Goal: Task Accomplishment & Management: Manage account settings

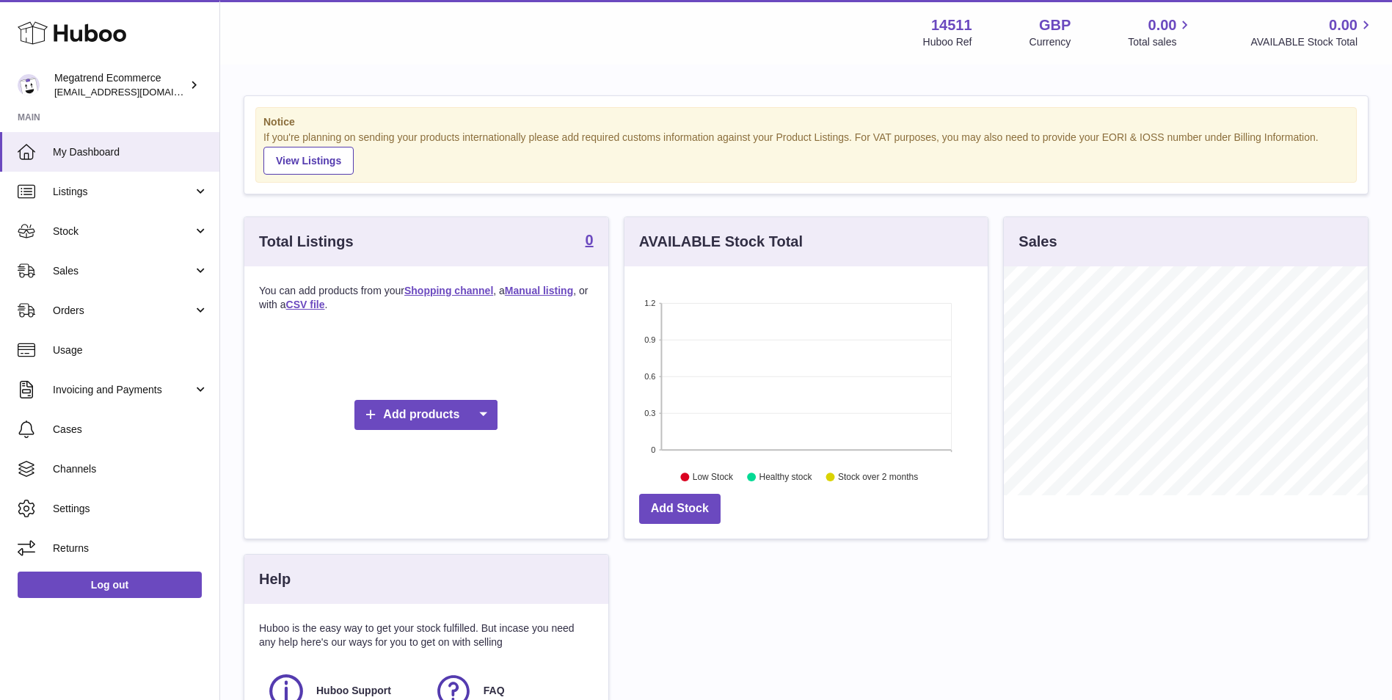
scroll to position [229, 363]
click at [150, 191] on span "Listings" at bounding box center [123, 192] width 140 height 14
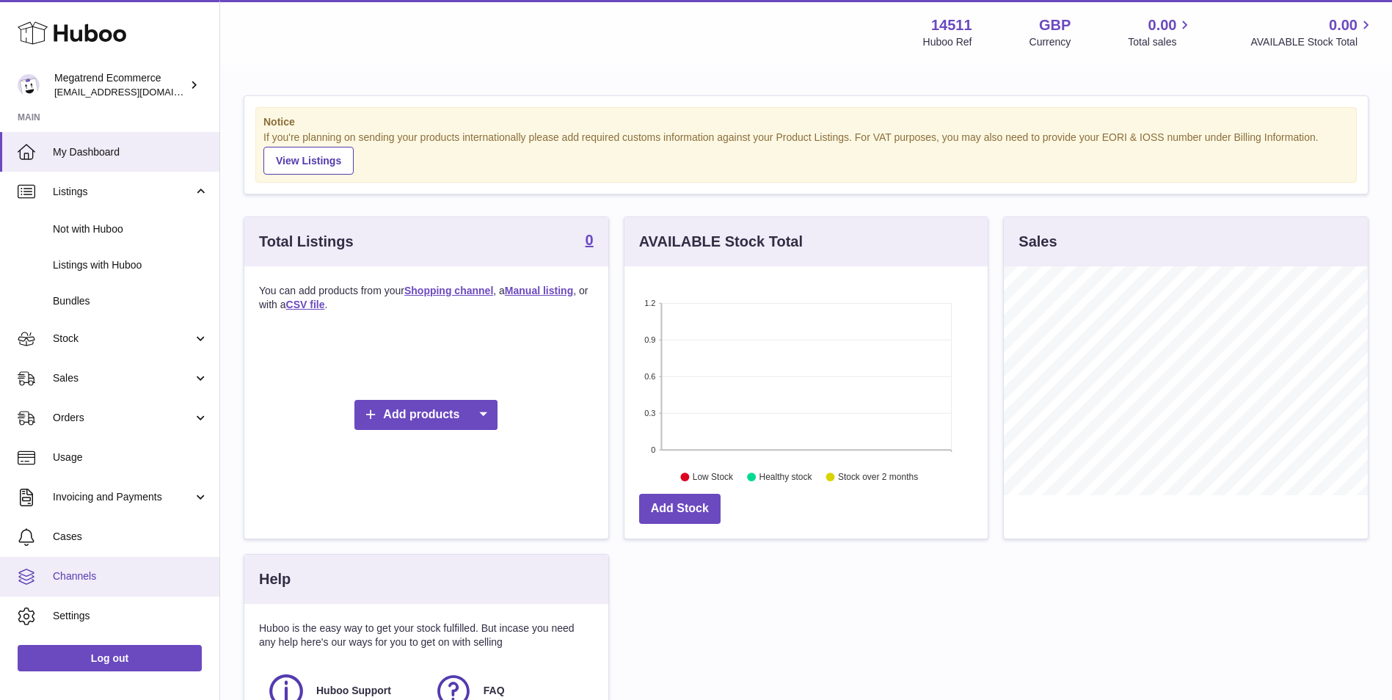
click at [139, 571] on span "Channels" at bounding box center [131, 576] width 156 height 14
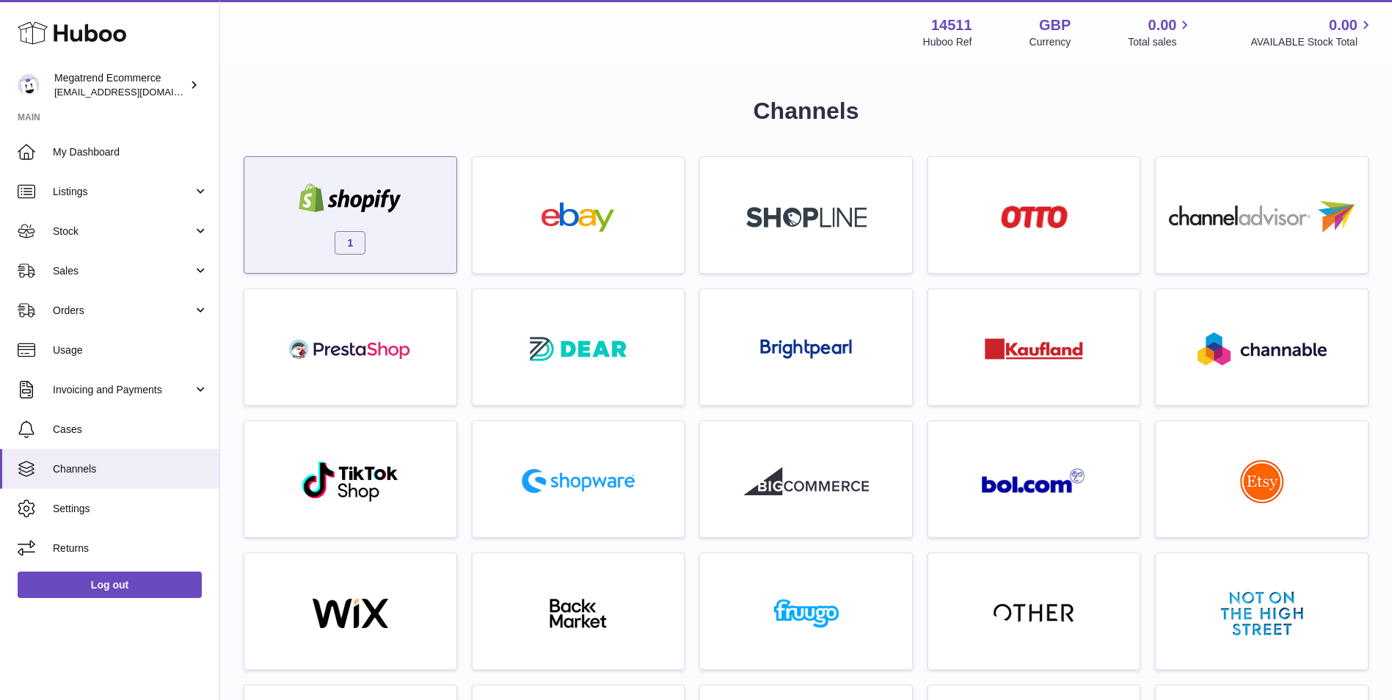
click at [417, 211] on div "1" at bounding box center [350, 219] width 197 height 94
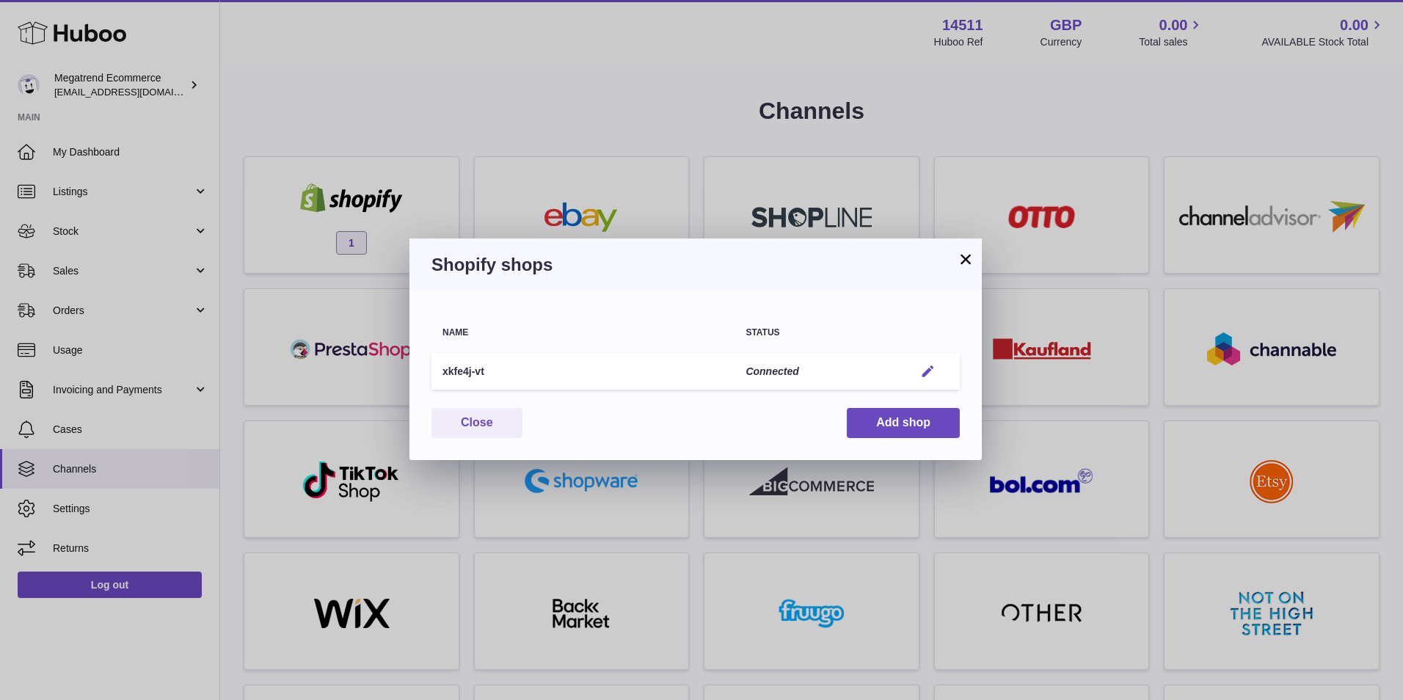
click at [934, 366] on em "button" at bounding box center [927, 371] width 15 height 15
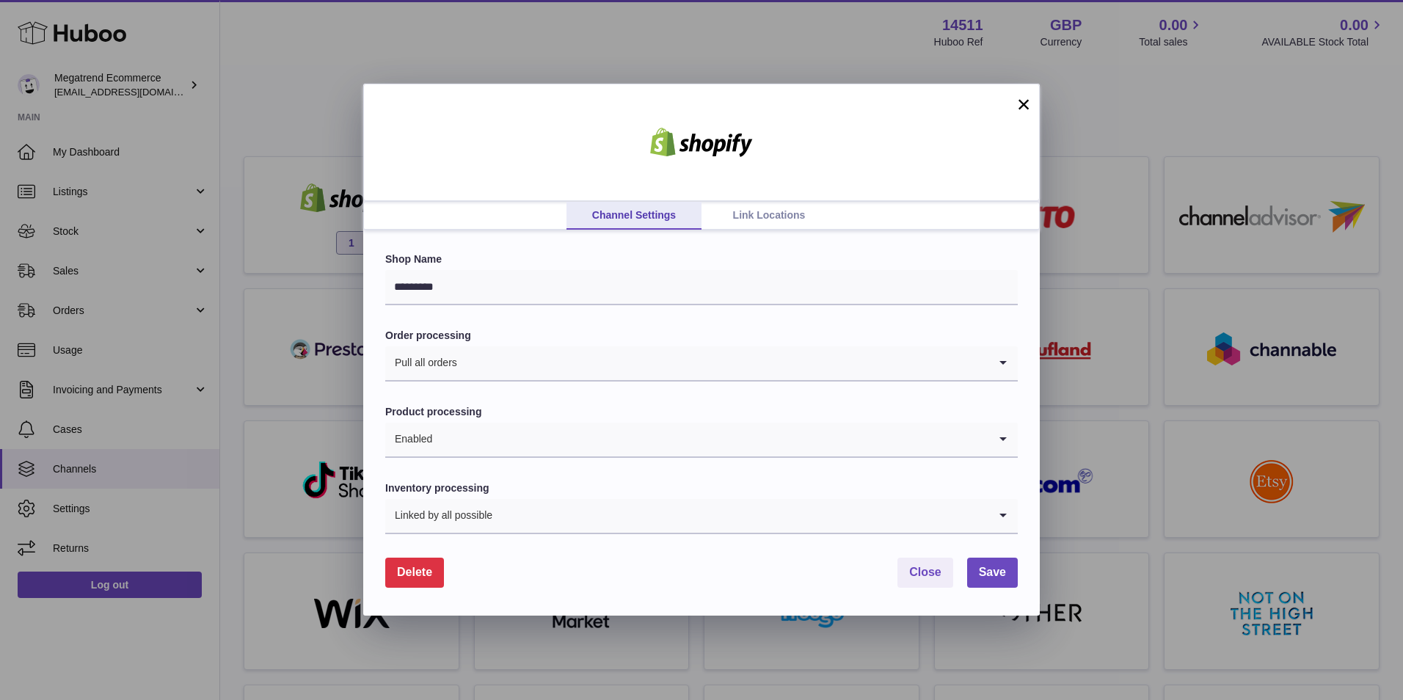
click at [756, 214] on link "Link Locations" at bounding box center [768, 216] width 135 height 28
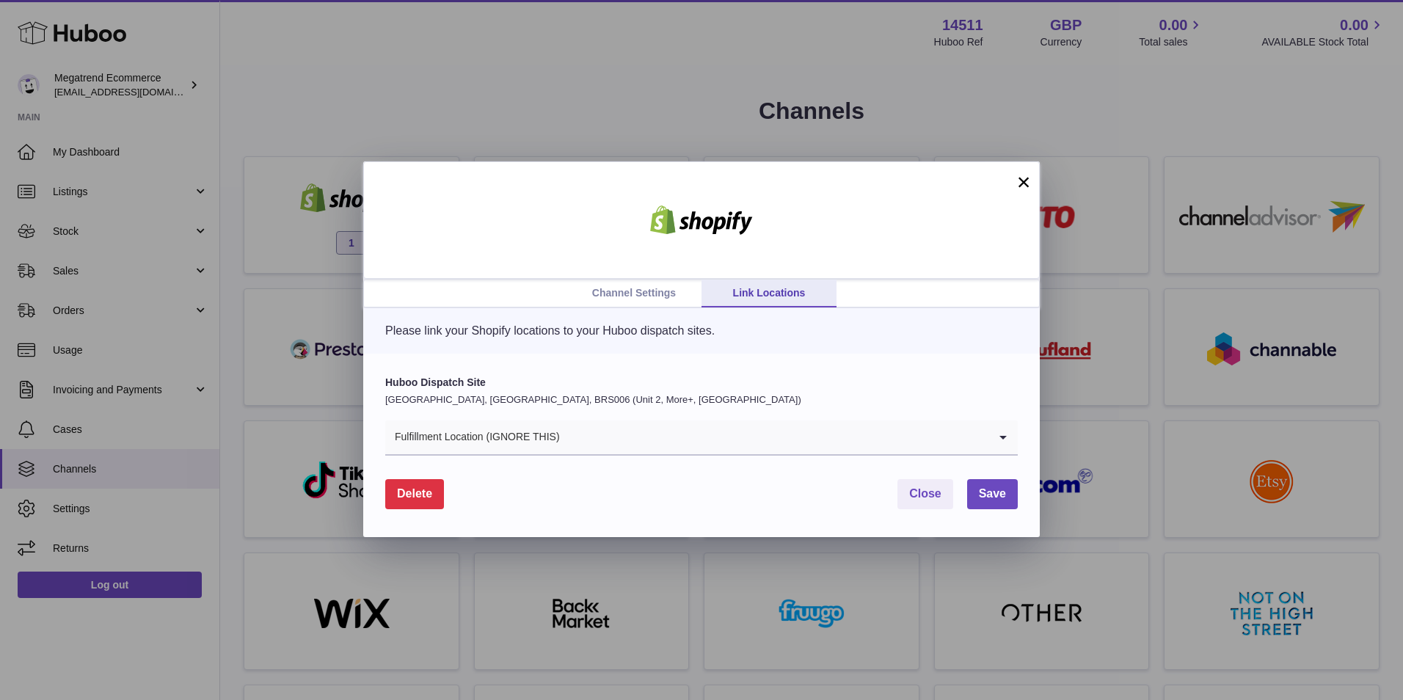
click at [683, 290] on link "Channel Settings" at bounding box center [633, 294] width 135 height 28
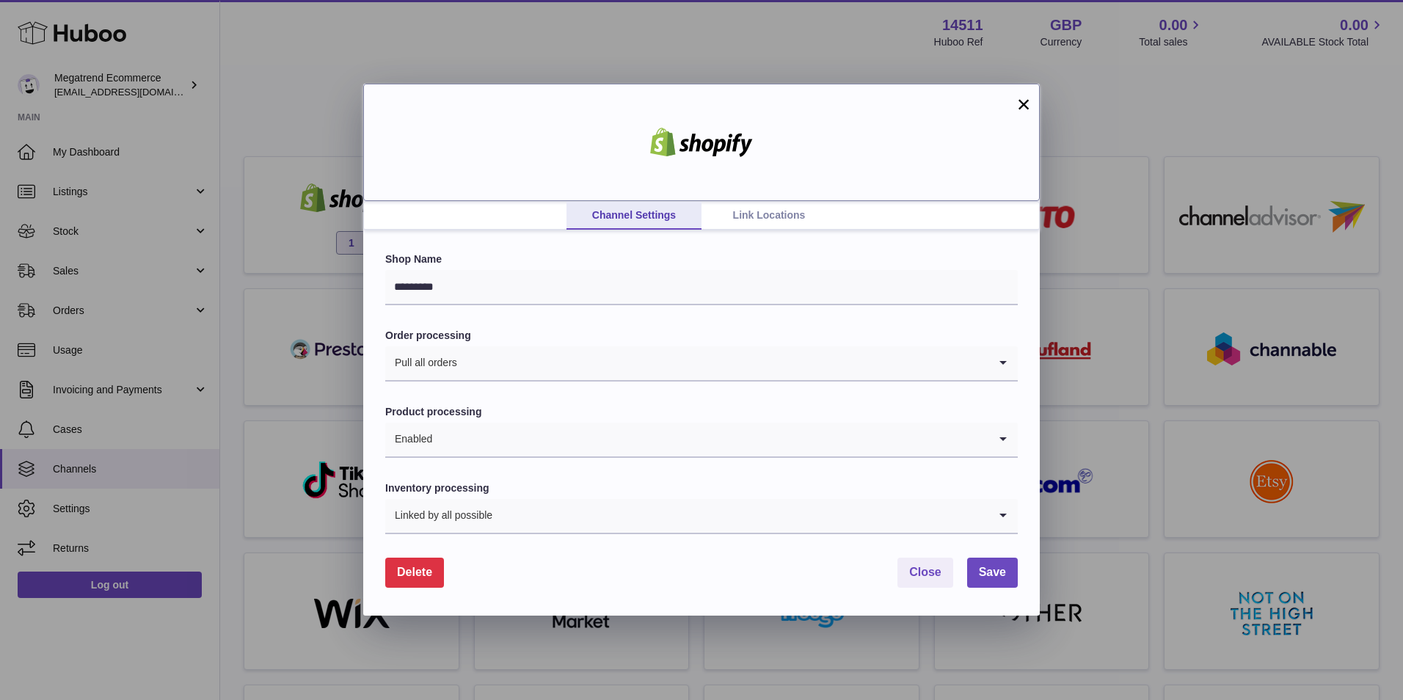
click at [791, 200] on div at bounding box center [701, 142] width 676 height 117
click at [791, 208] on link "Link Locations" at bounding box center [768, 216] width 135 height 28
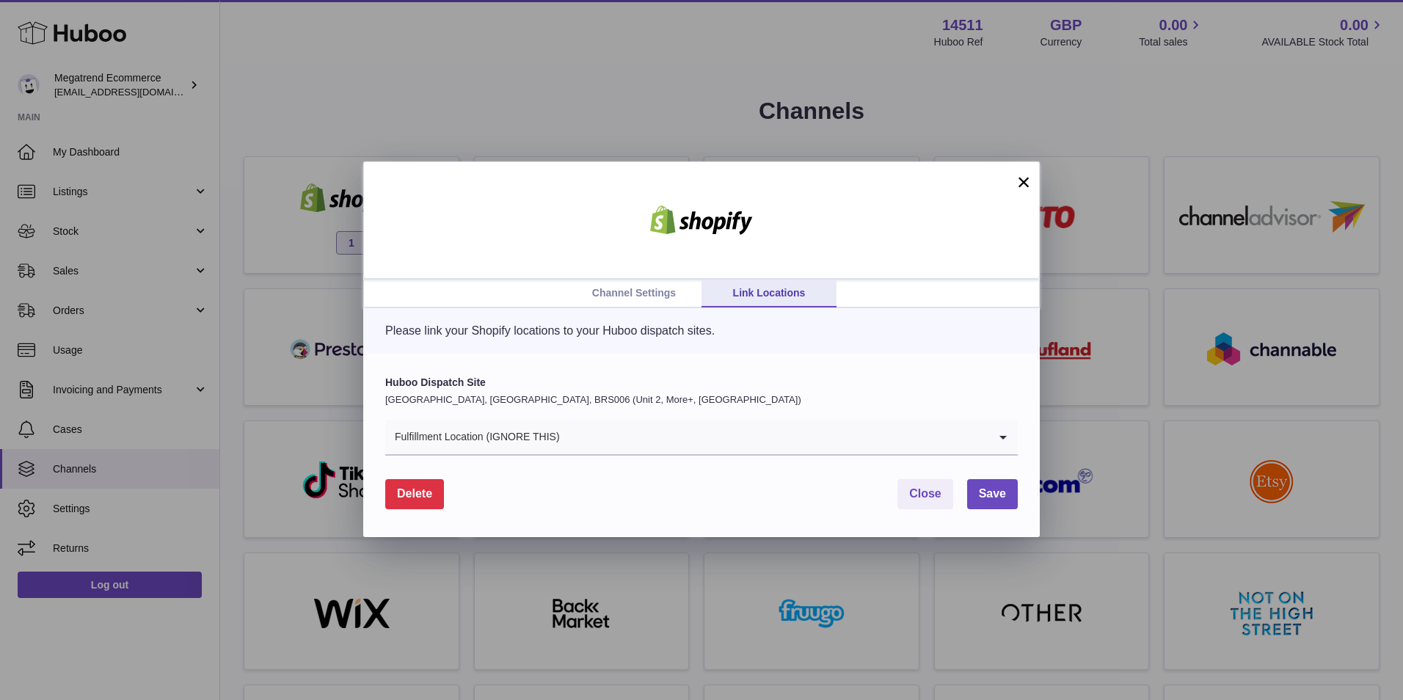
click at [647, 299] on link "Channel Settings" at bounding box center [633, 294] width 135 height 28
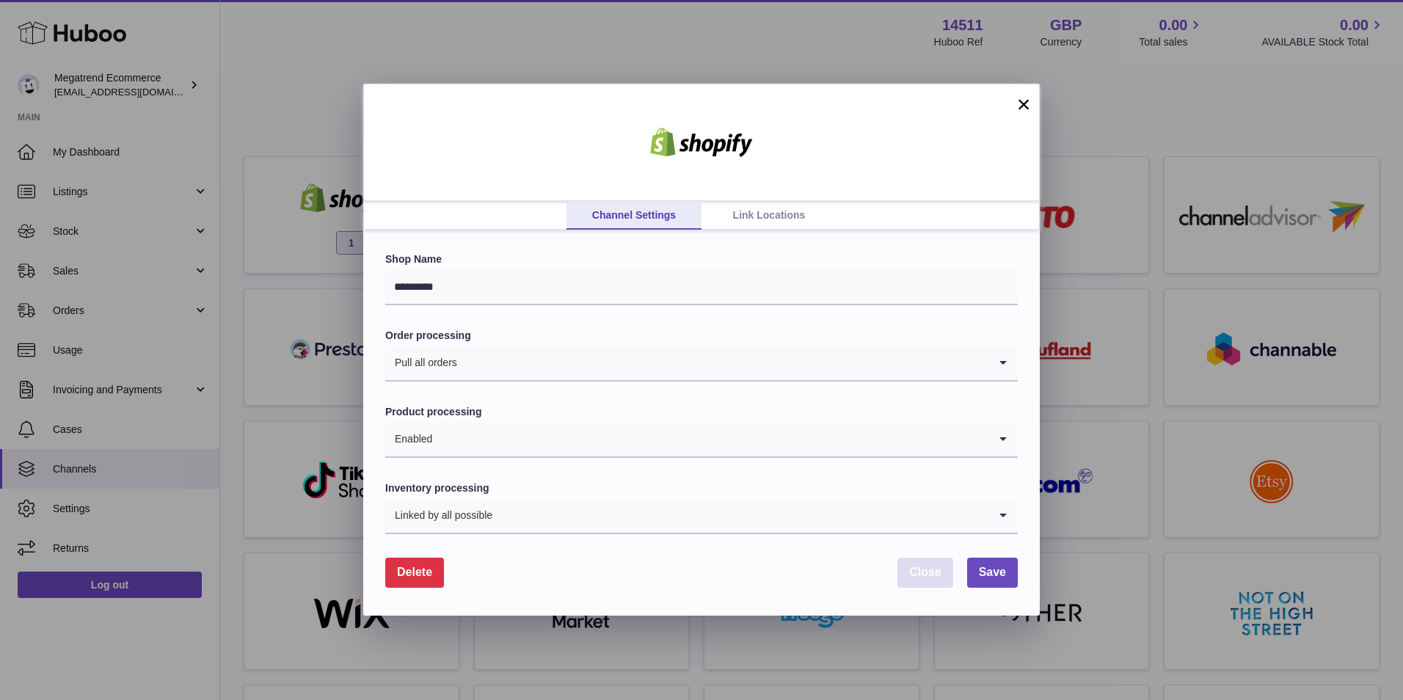
click at [928, 566] on span "Close" at bounding box center [925, 572] width 32 height 12
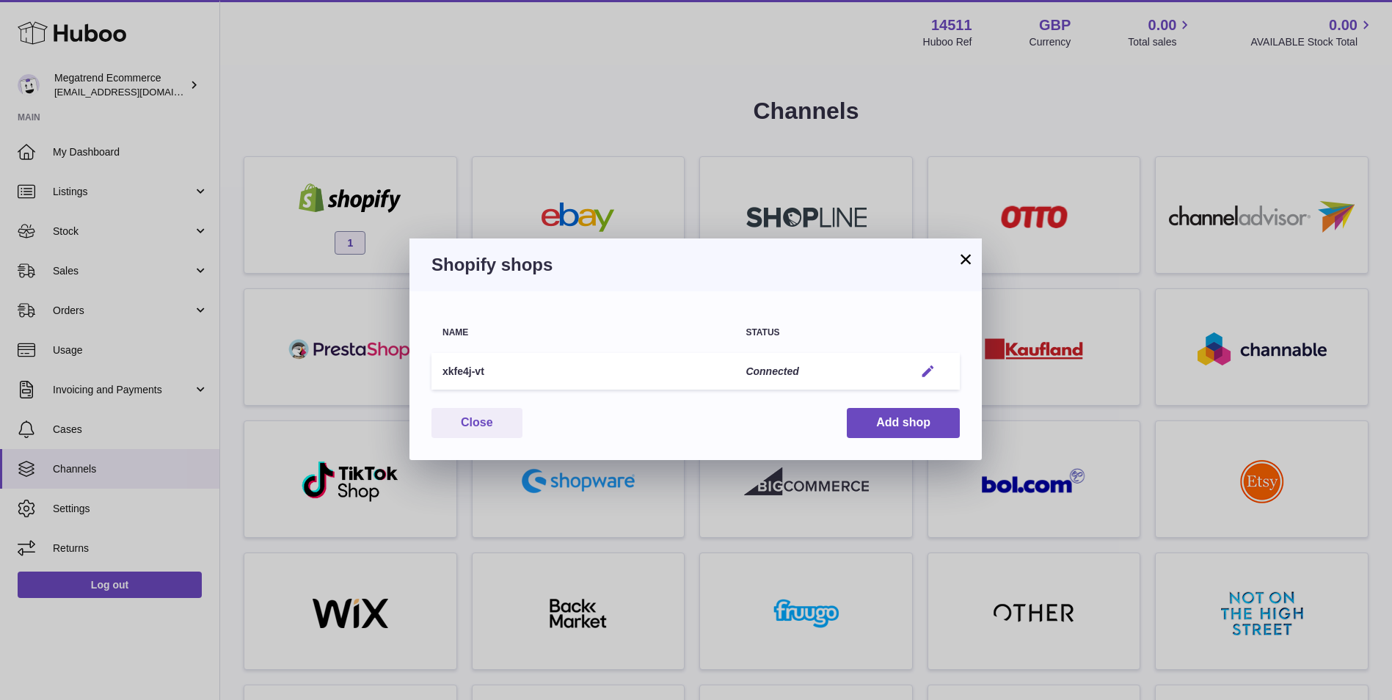
click at [933, 371] on em "button" at bounding box center [927, 371] width 15 height 15
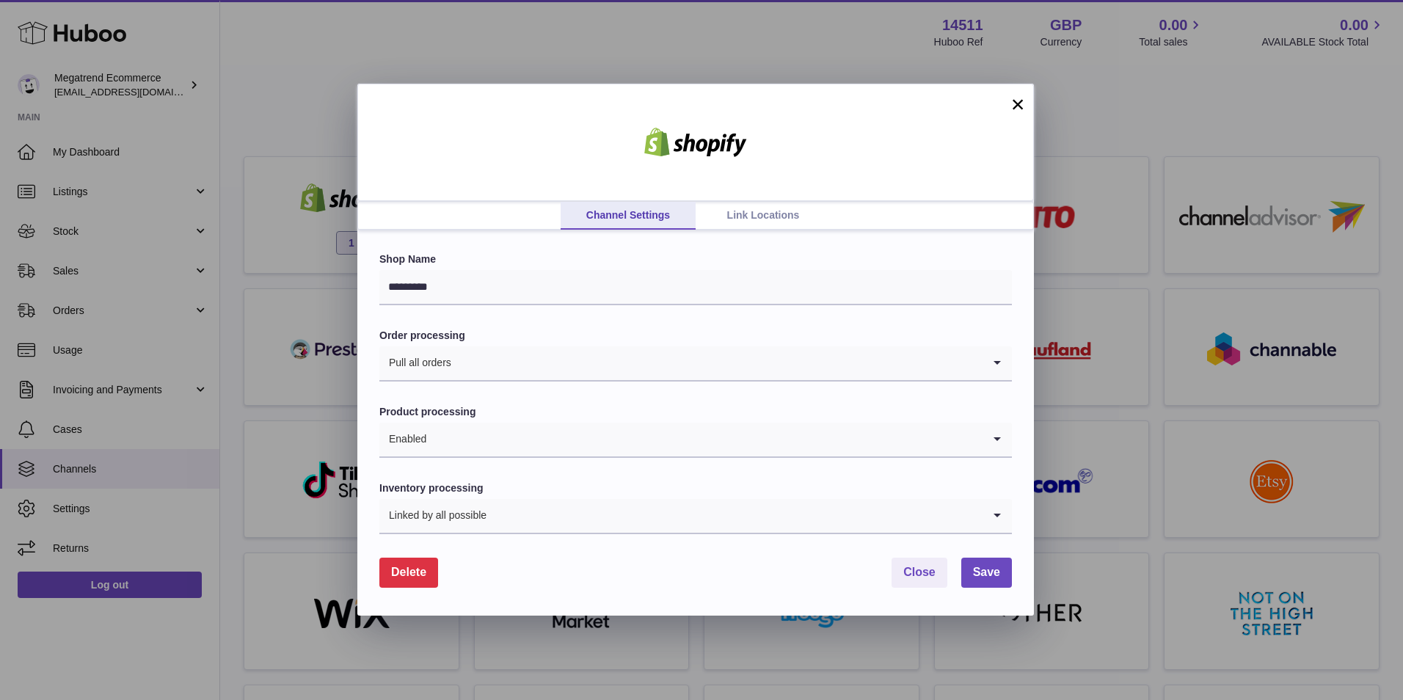
click at [734, 360] on input "Search for option" at bounding box center [717, 363] width 530 height 34
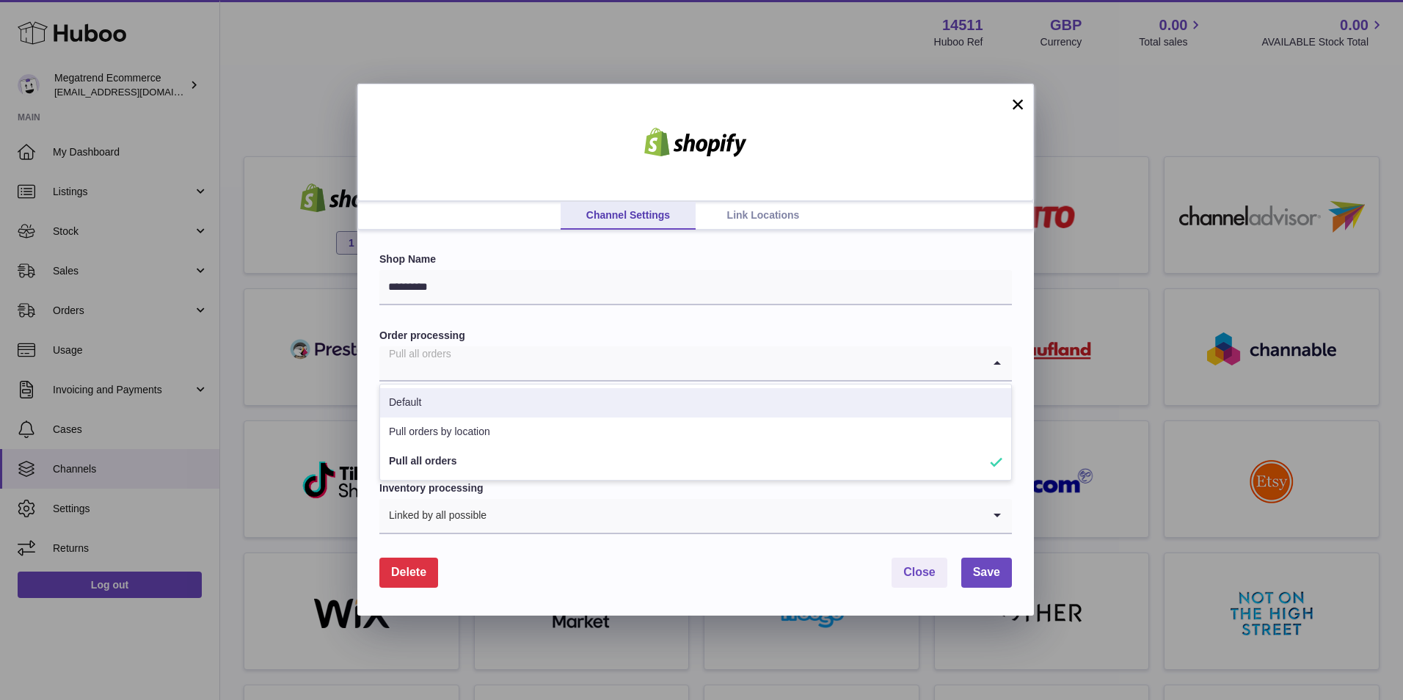
click at [508, 359] on input "Search for option" at bounding box center [680, 363] width 603 height 34
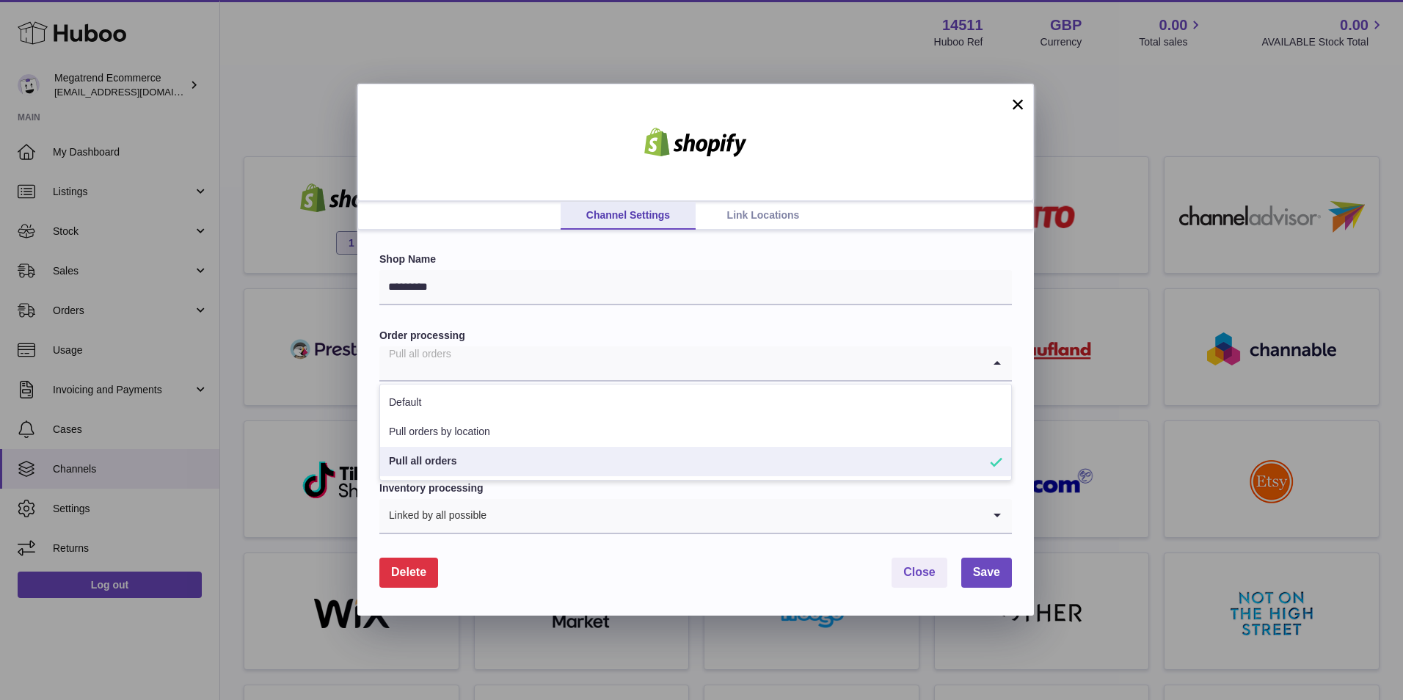
click at [565, 461] on li "Pull all orders" at bounding box center [695, 461] width 631 height 29
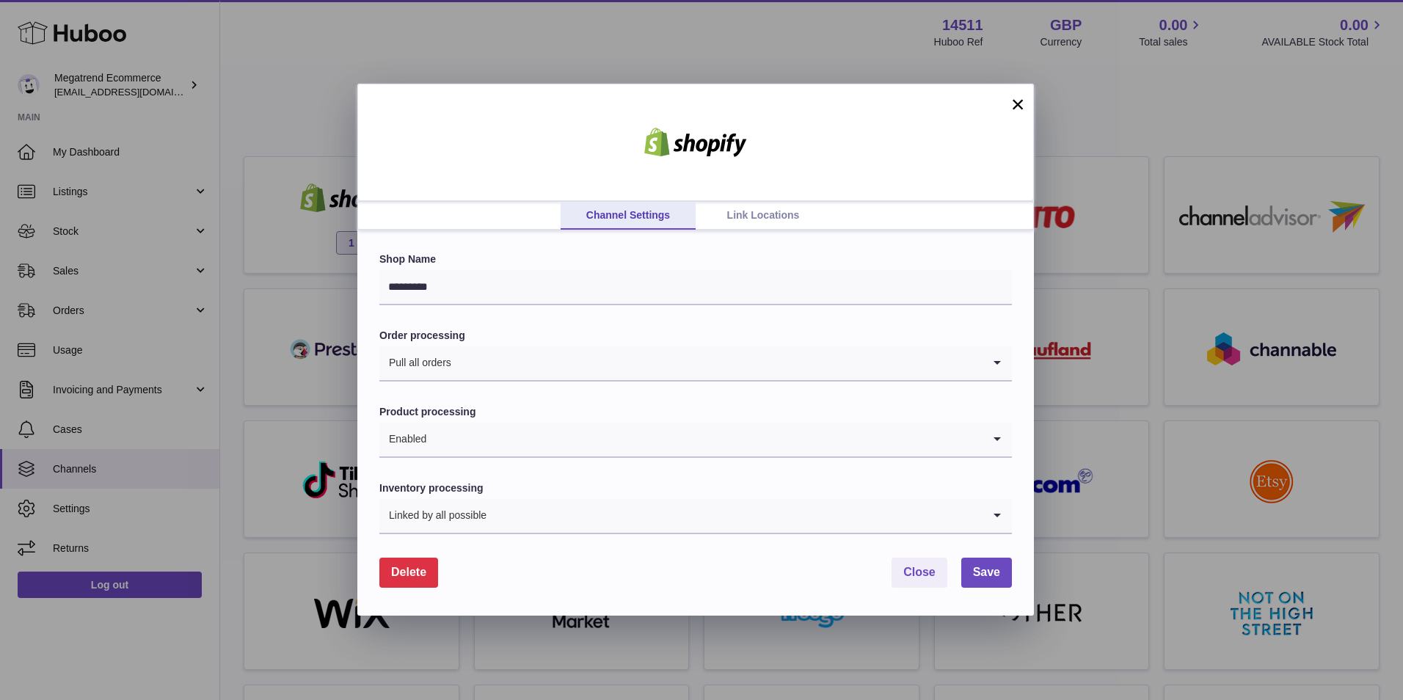
click at [558, 439] on input "Search for option" at bounding box center [704, 440] width 555 height 34
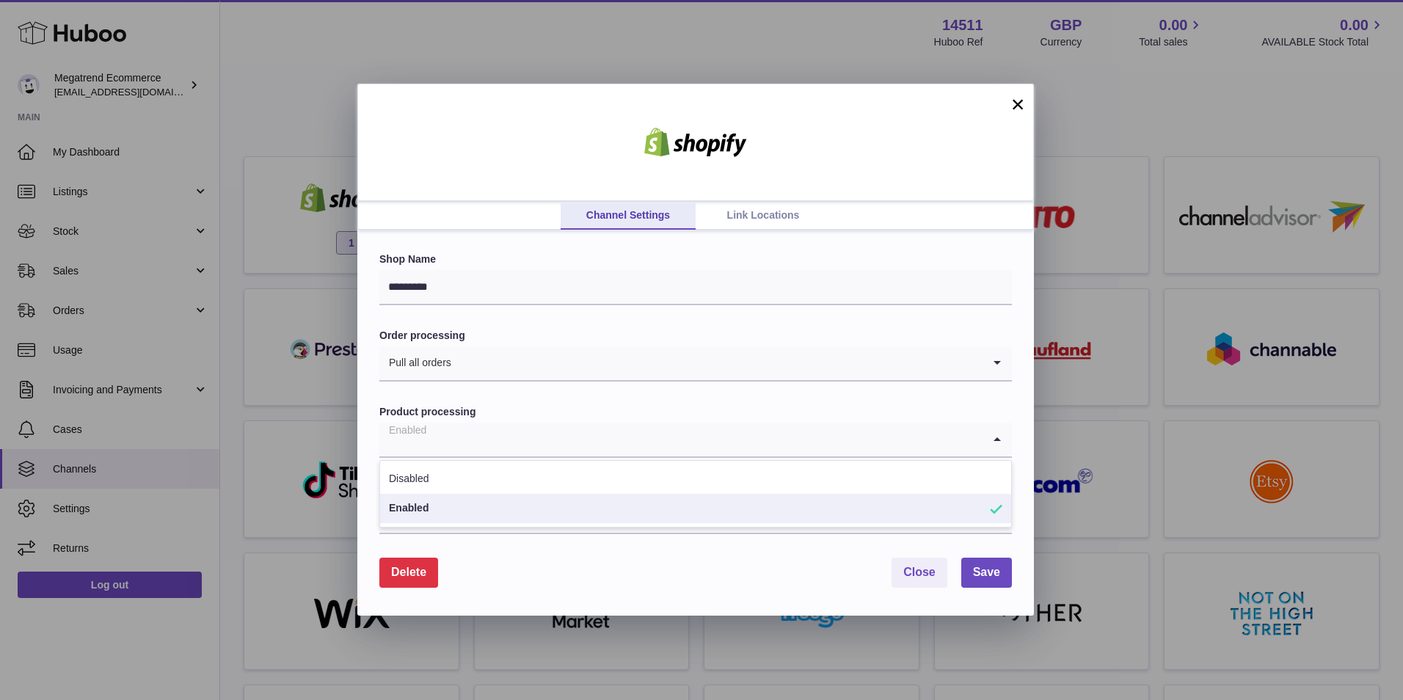
click at [531, 508] on li "Enabled" at bounding box center [695, 508] width 631 height 29
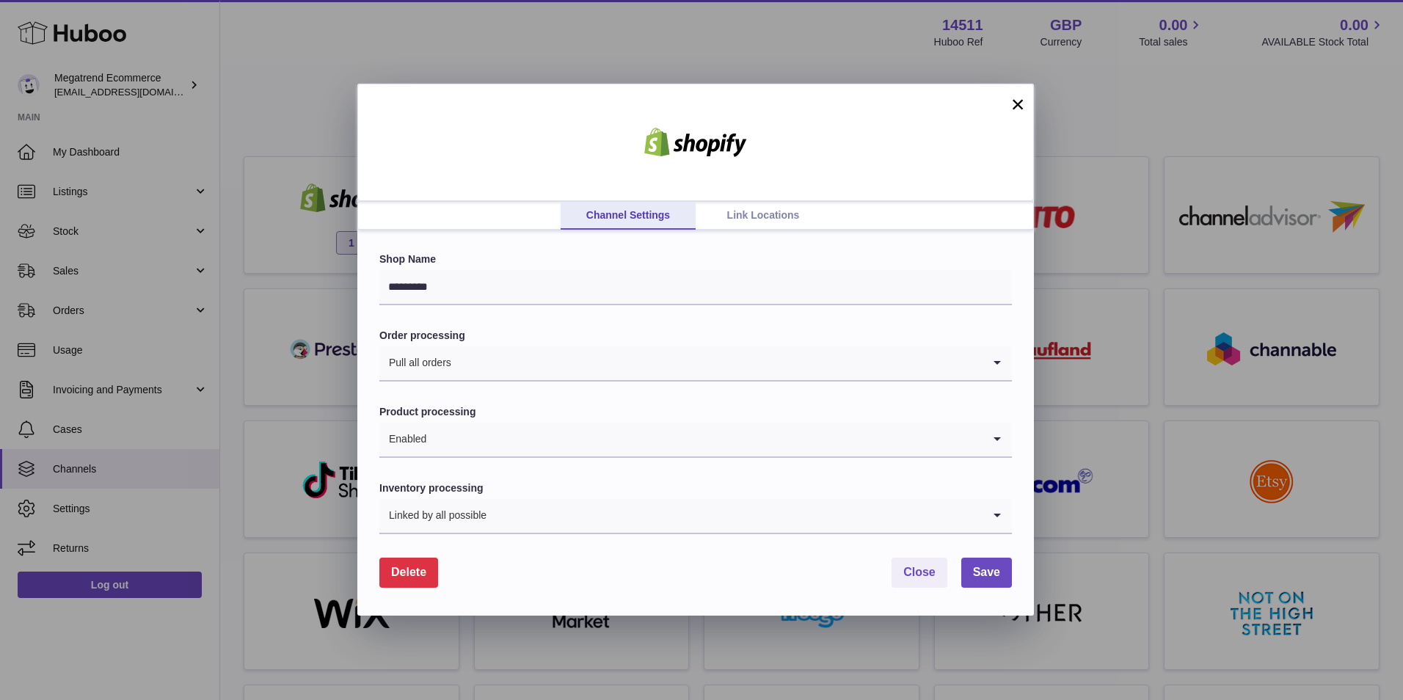
click at [582, 514] on input "Search for option" at bounding box center [734, 516] width 495 height 34
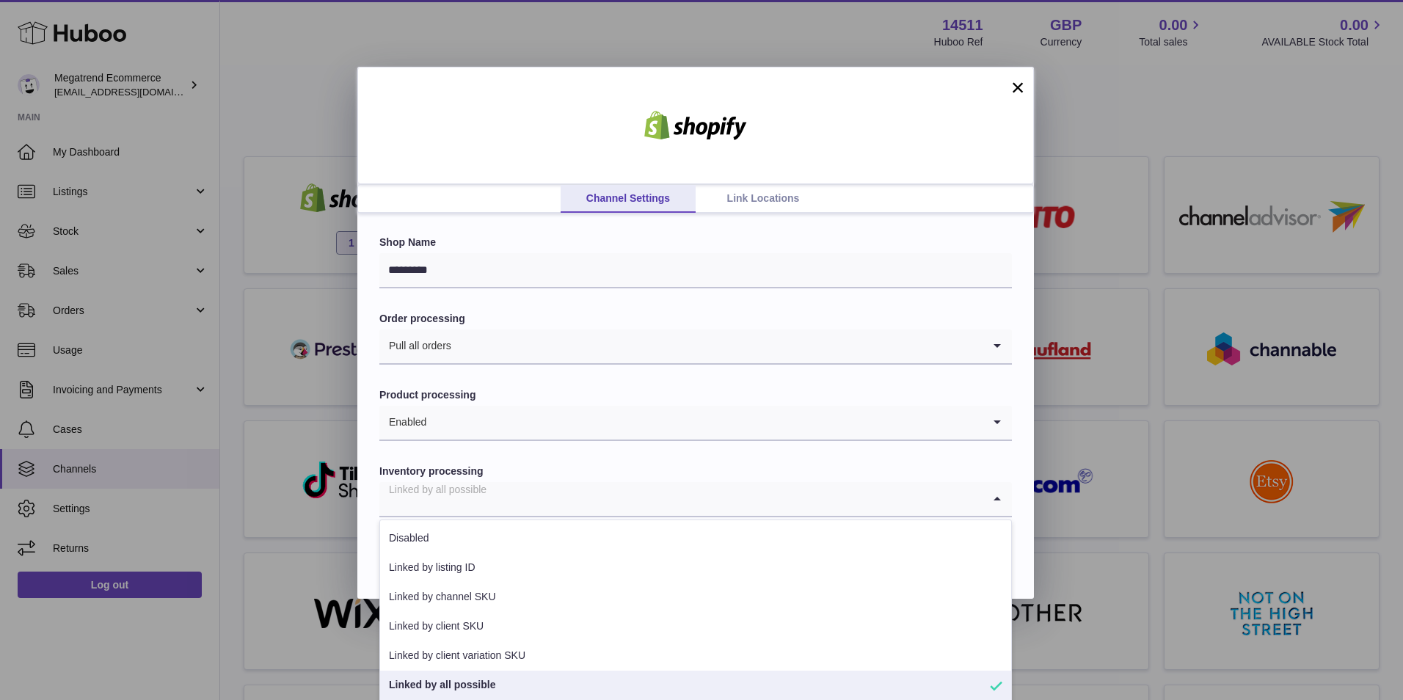
scroll to position [21, 0]
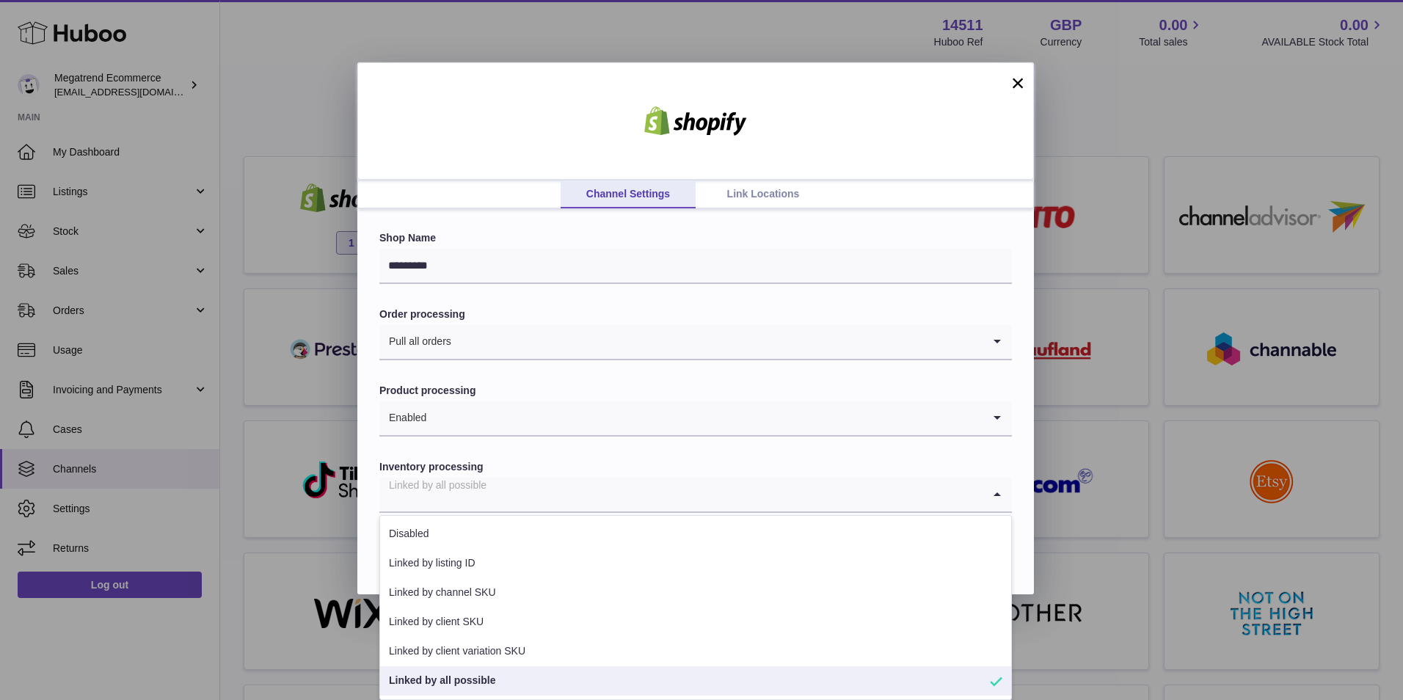
click at [530, 681] on li "Linked by all possible" at bounding box center [695, 680] width 631 height 29
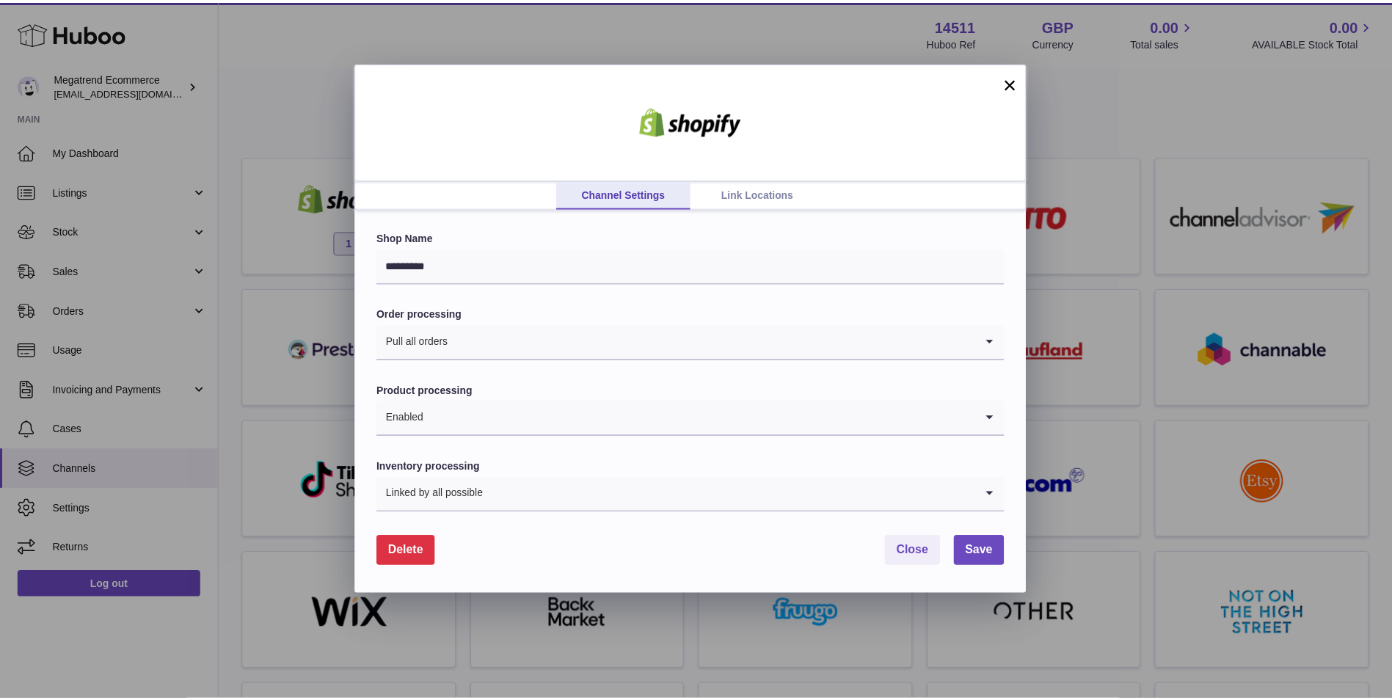
scroll to position [0, 0]
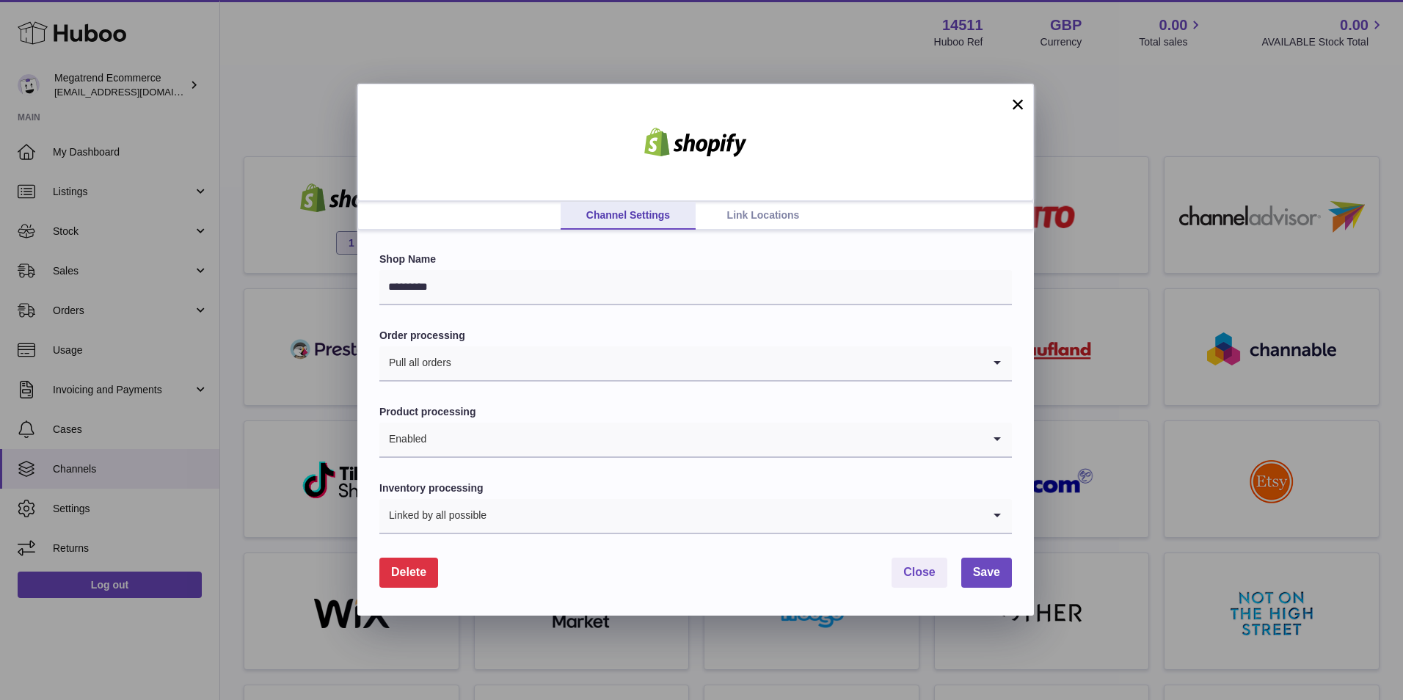
click at [757, 219] on link "Link Locations" at bounding box center [763, 216] width 135 height 28
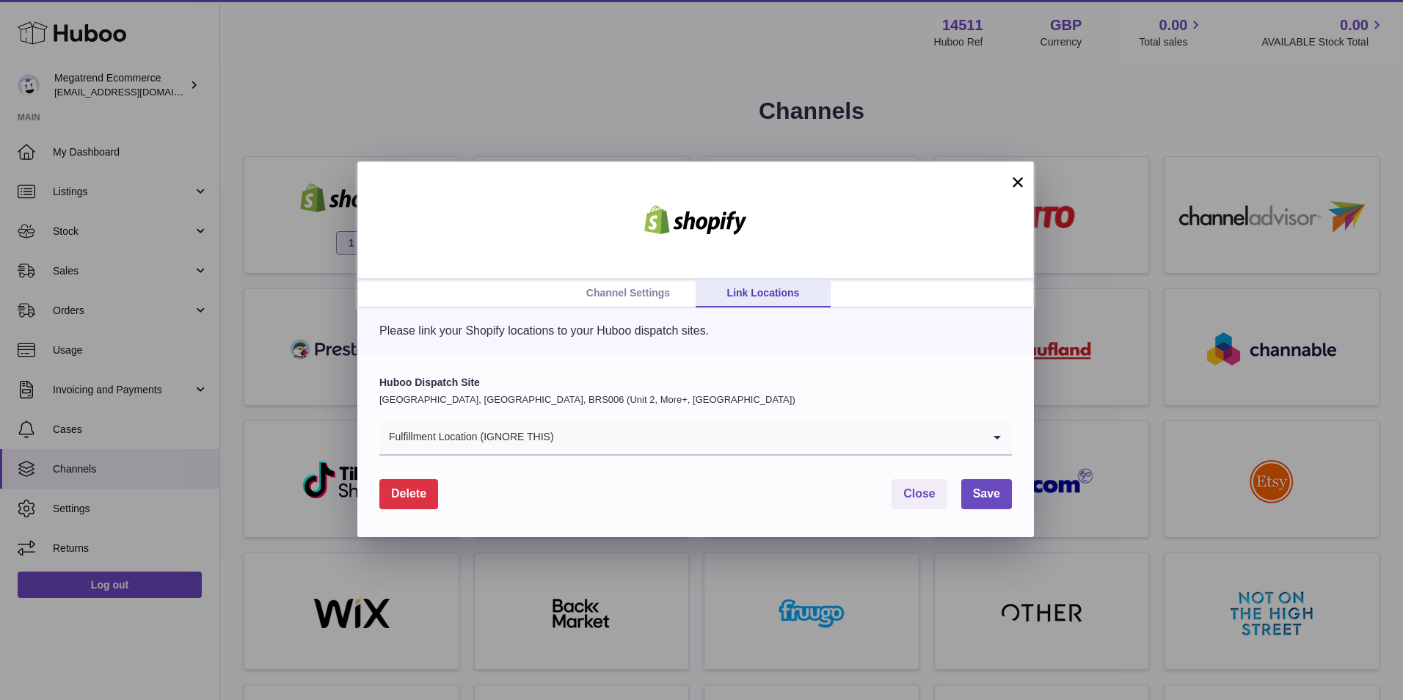
click at [524, 440] on div "Fulfillment Location (IGNORE THIS)" at bounding box center [680, 437] width 603 height 34
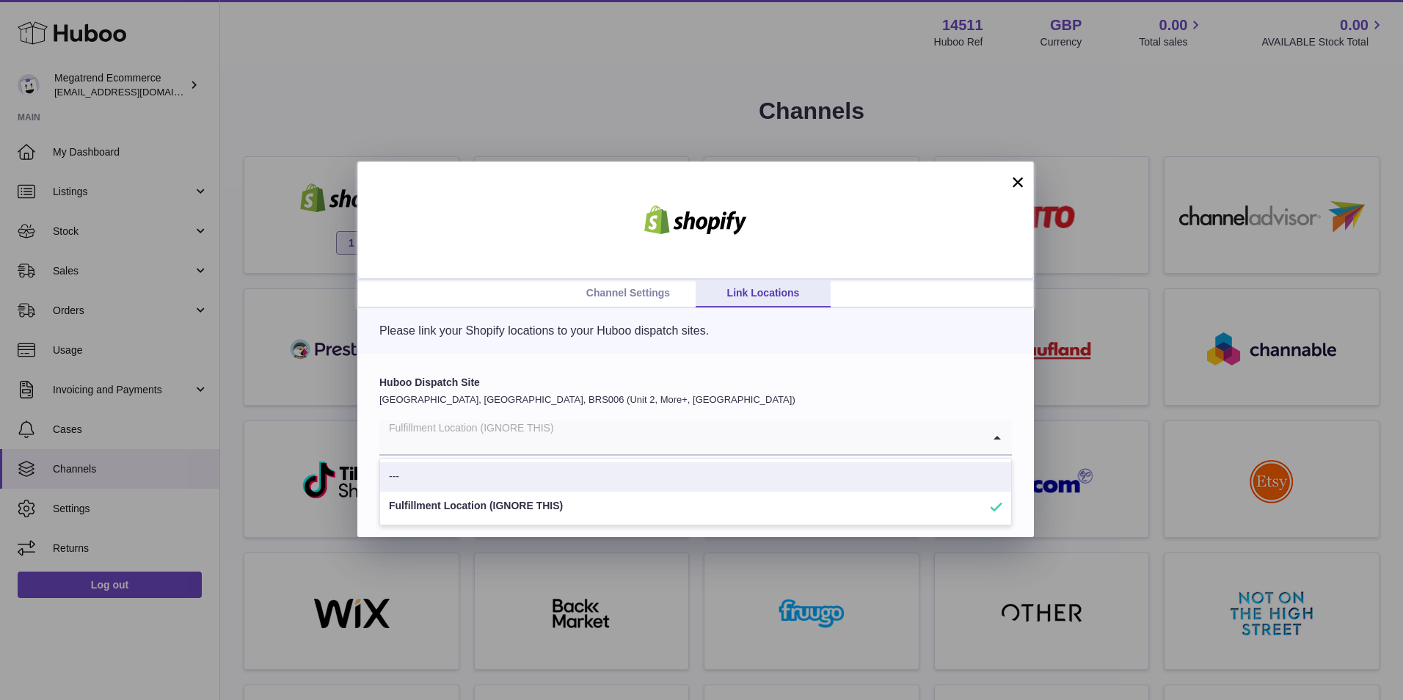
drag, startPoint x: 808, startPoint y: 377, endPoint x: 800, endPoint y: 384, distance: 10.4
click at [800, 384] on label "Huboo Dispatch Site" at bounding box center [695, 383] width 632 height 14
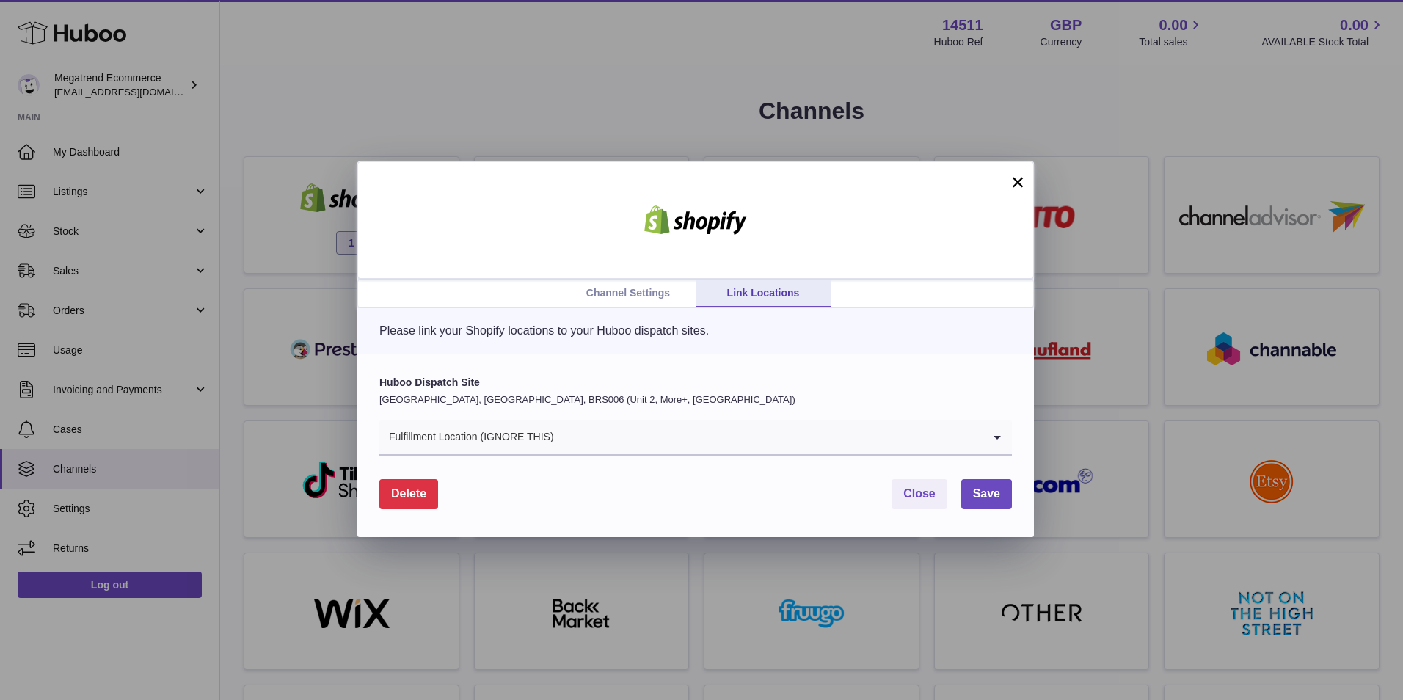
click at [630, 434] on input "Search for option" at bounding box center [769, 437] width 428 height 34
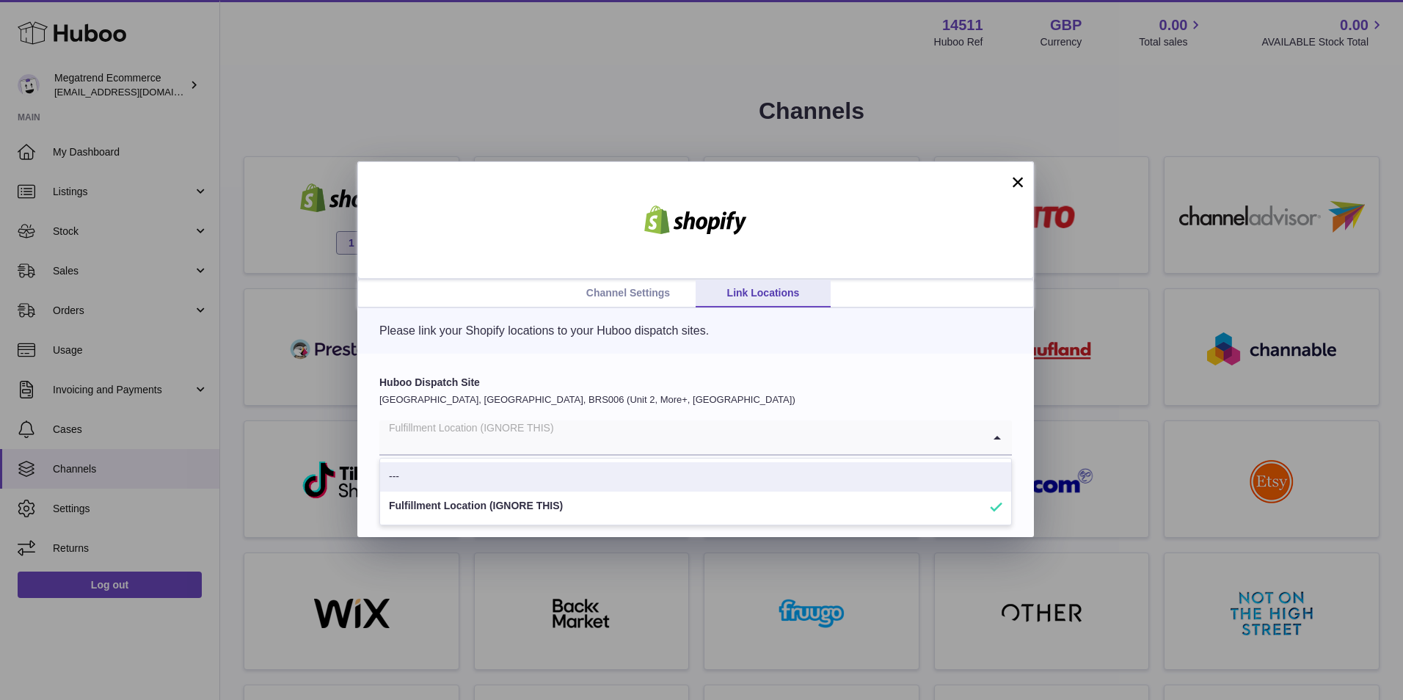
click at [707, 371] on div "Huboo Dispatch Site United Kingdom, Severn Beach, BRS006 (Unit 2, More+, UK) Fu…" at bounding box center [695, 445] width 676 height 183
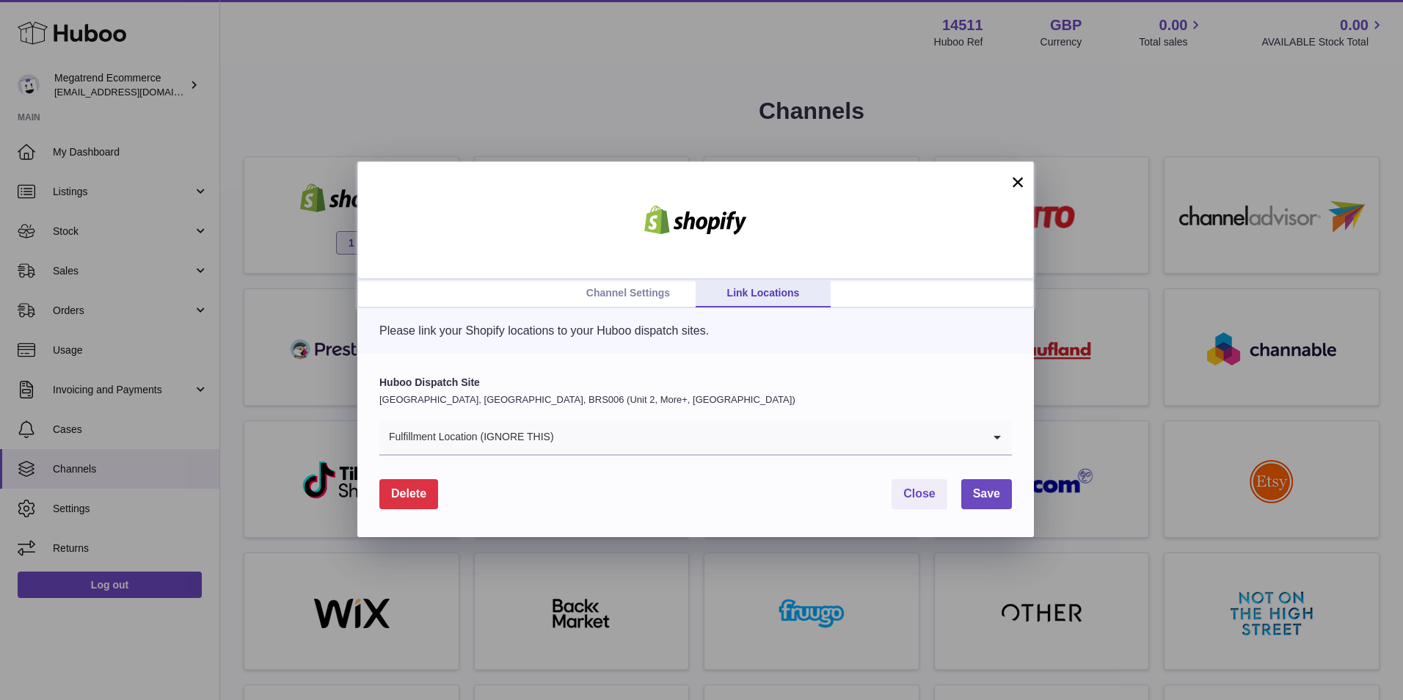
click at [572, 434] on input "Search for option" at bounding box center [769, 437] width 428 height 34
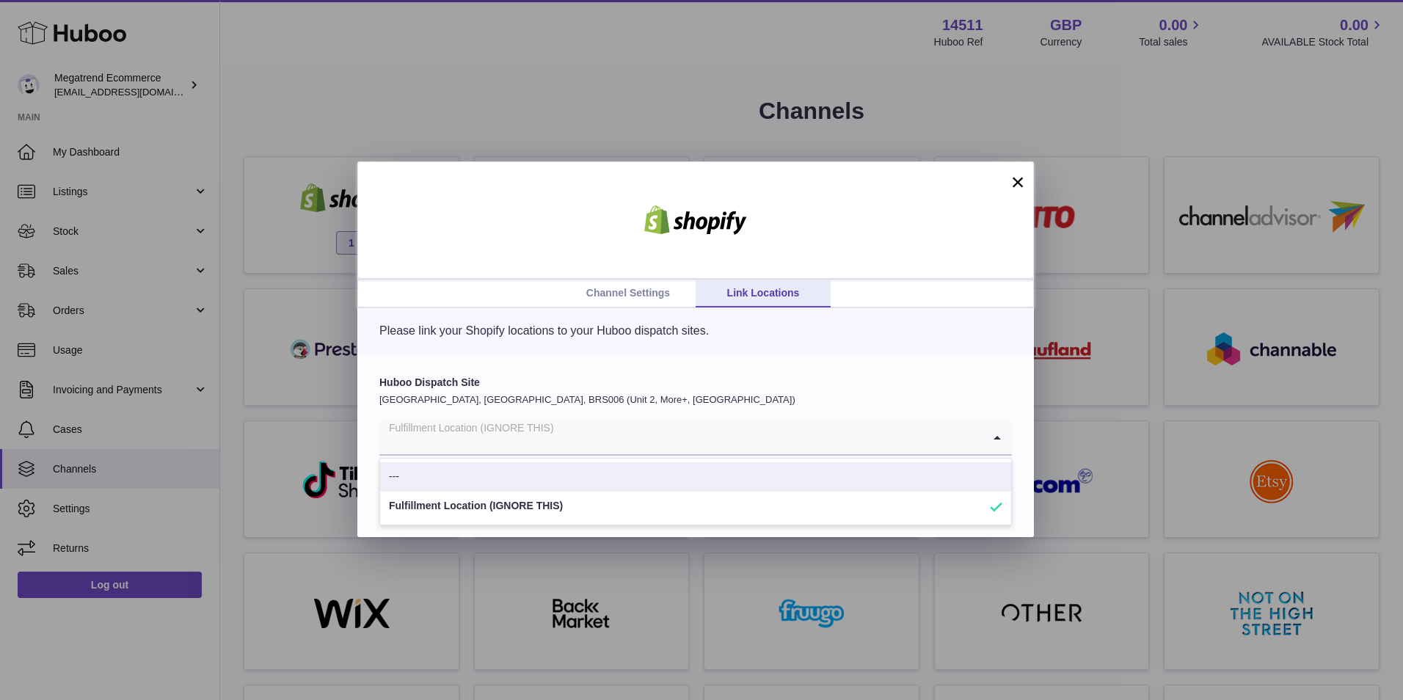
click at [659, 382] on label "Huboo Dispatch Site" at bounding box center [695, 383] width 632 height 14
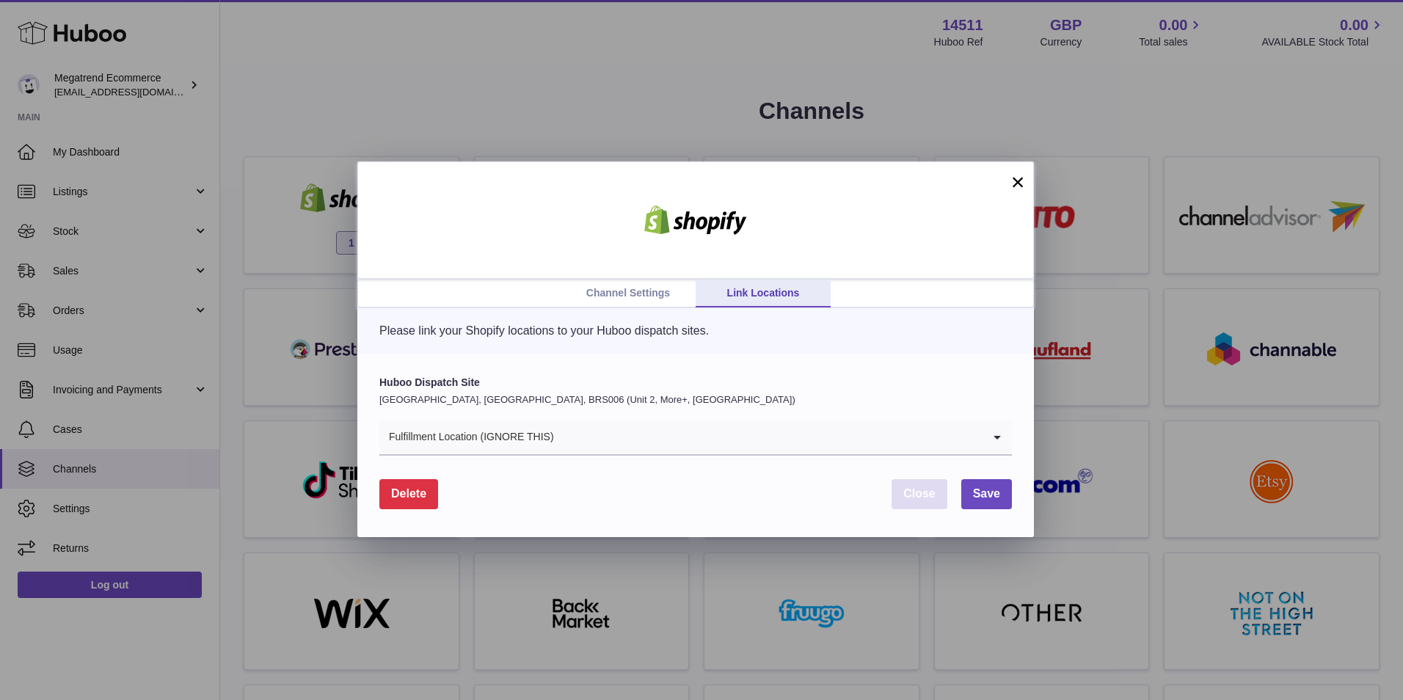
click at [922, 503] on button "Close" at bounding box center [919, 494] width 56 height 30
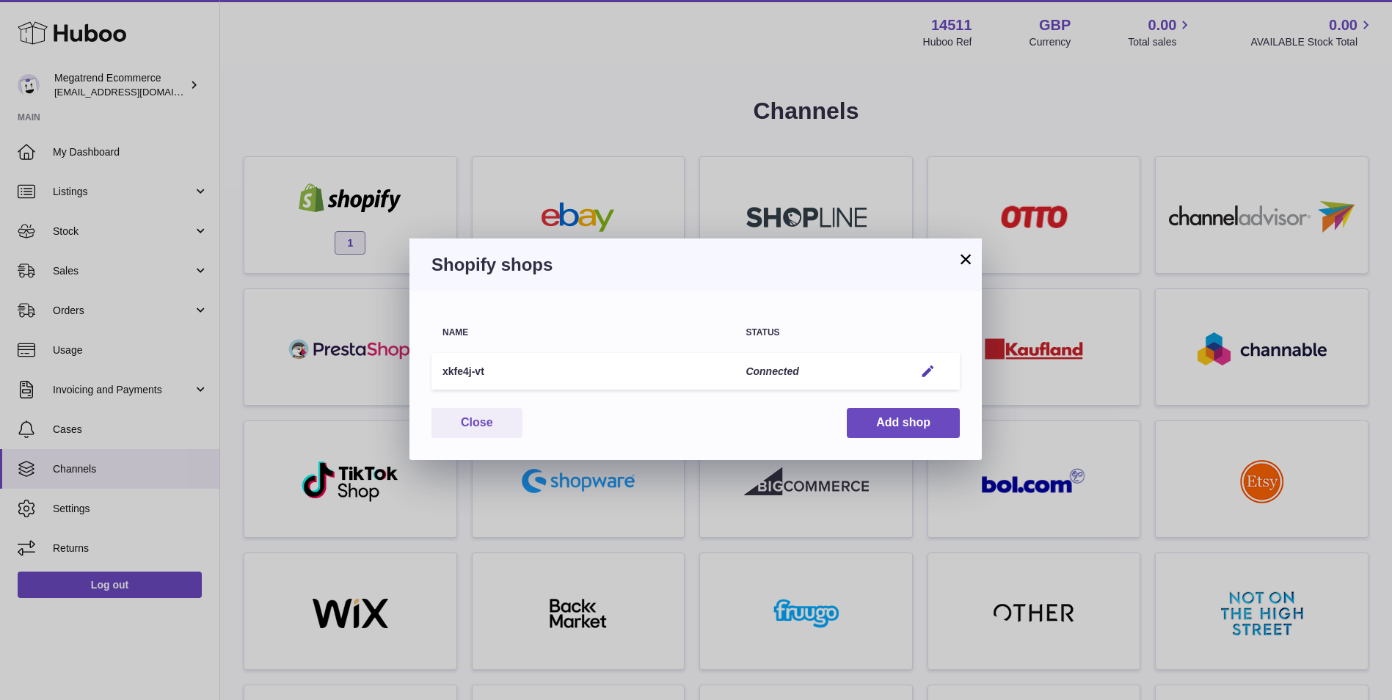
click at [968, 258] on button "×" at bounding box center [966, 259] width 18 height 18
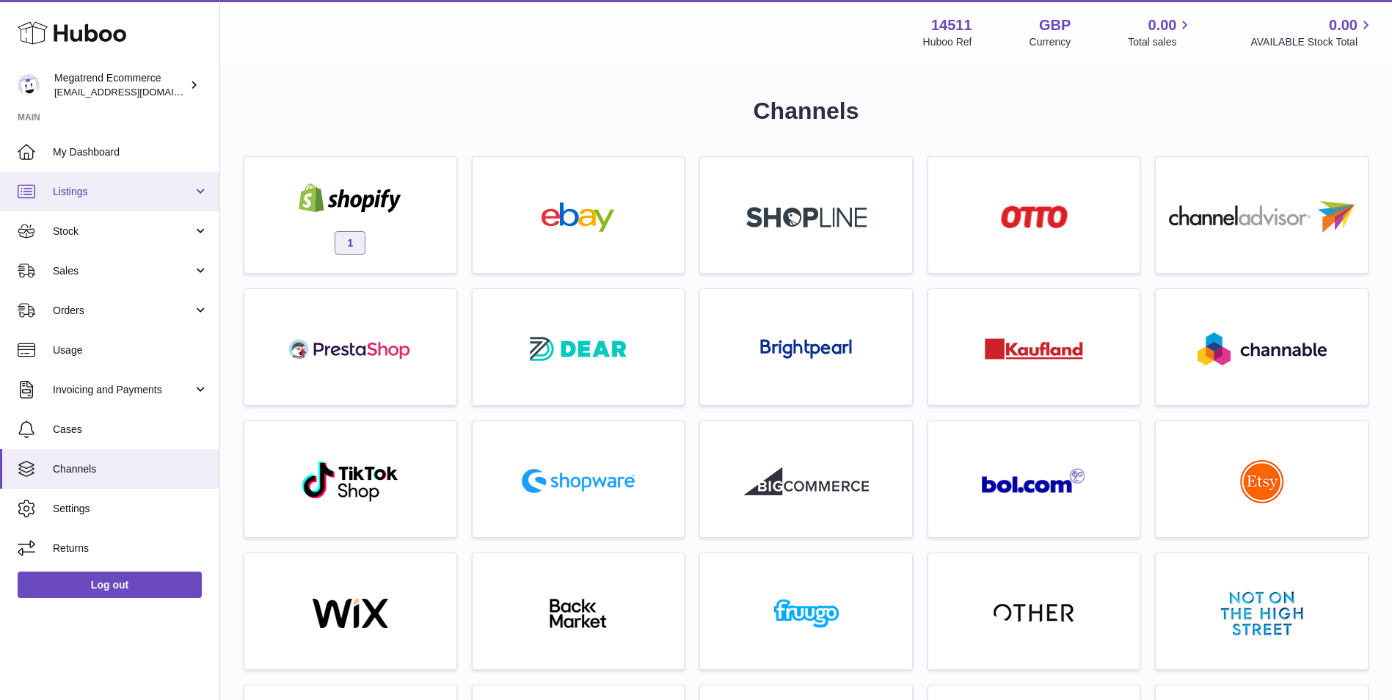
click at [134, 190] on span "Listings" at bounding box center [123, 192] width 140 height 14
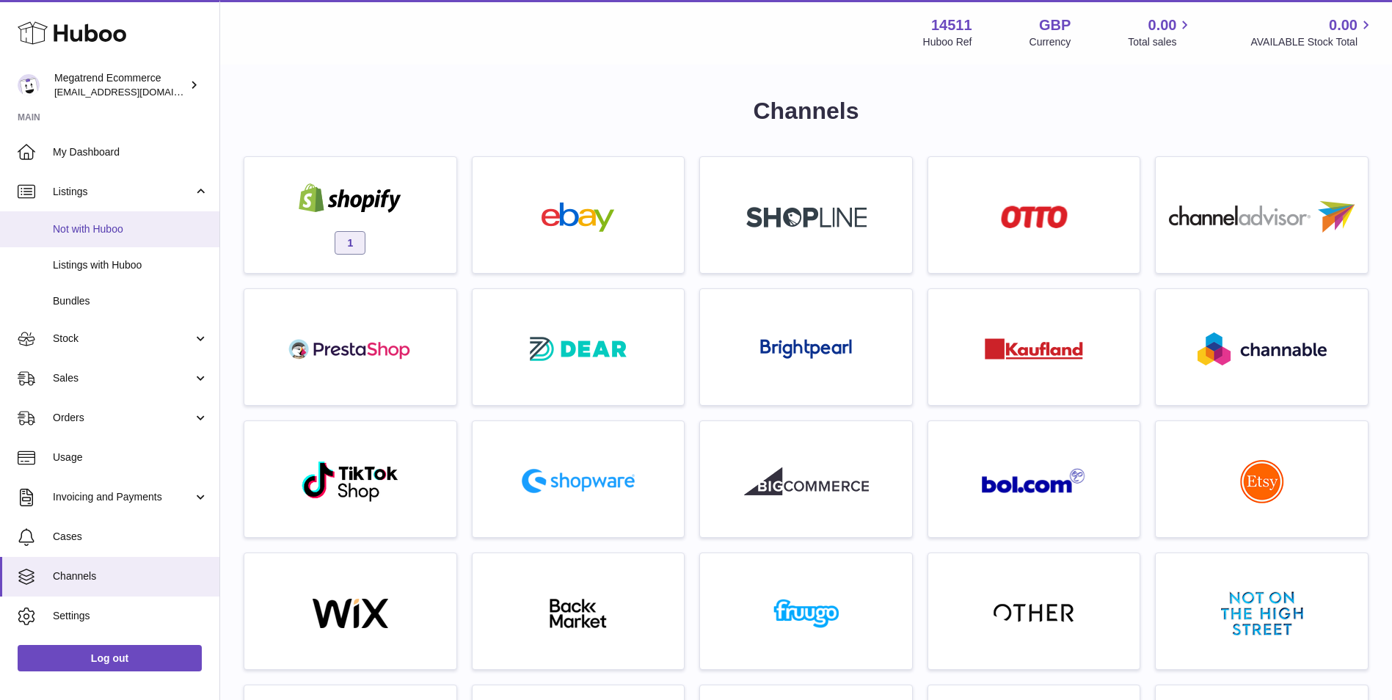
click at [109, 229] on span "Not with Huboo" at bounding box center [131, 229] width 156 height 14
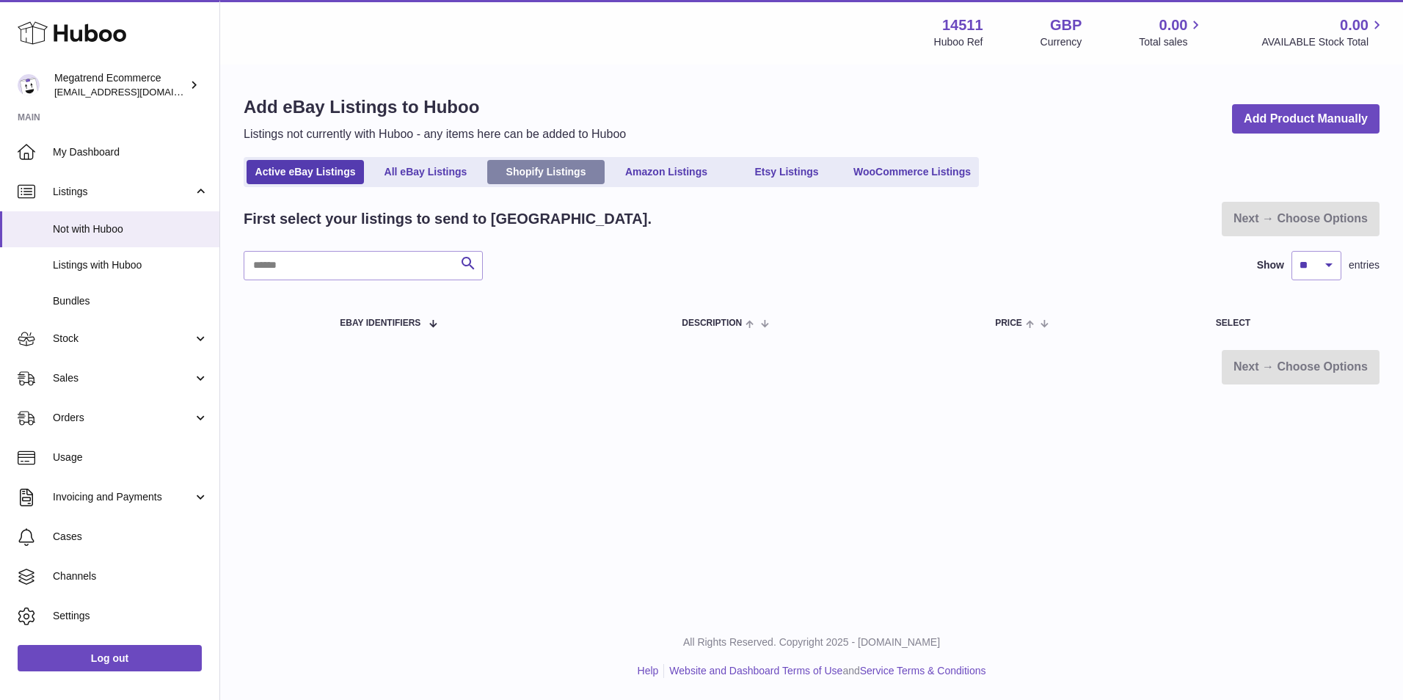
click at [558, 166] on link "Shopify Listings" at bounding box center [545, 172] width 117 height 24
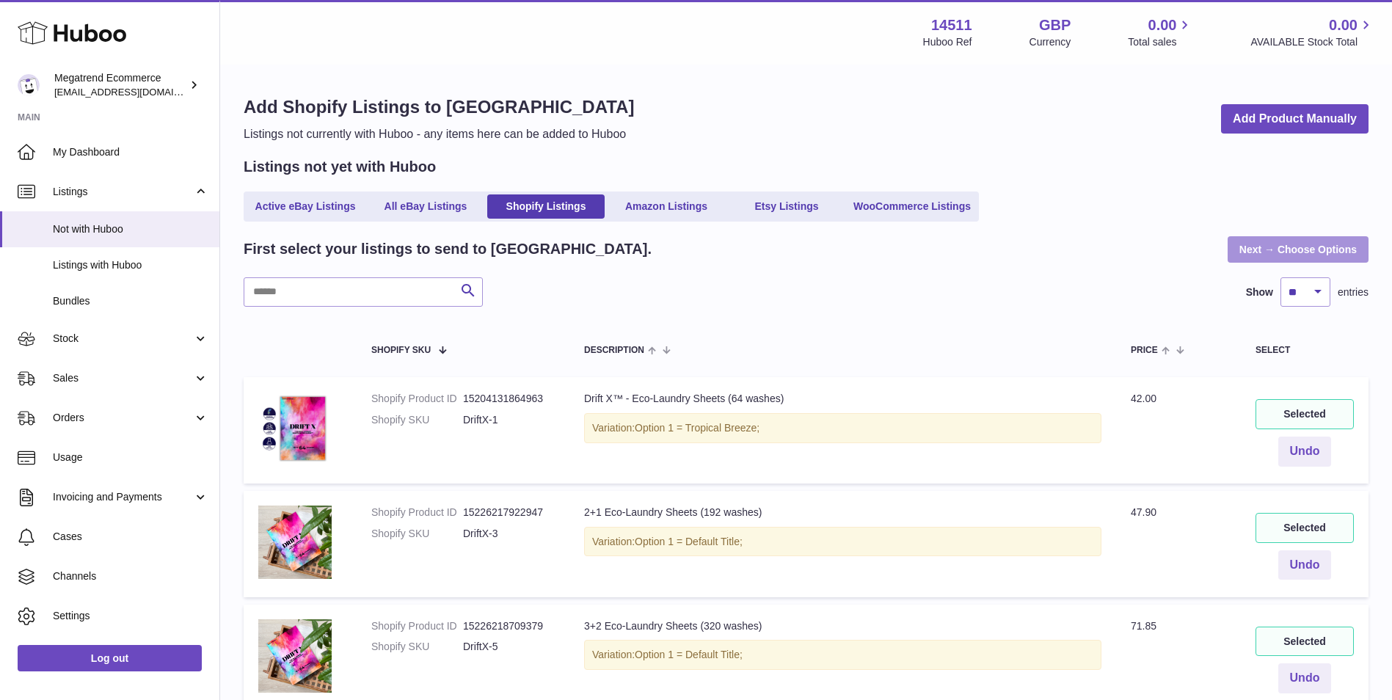
click at [1301, 252] on link "Next → Choose Options" at bounding box center [1297, 249] width 141 height 26
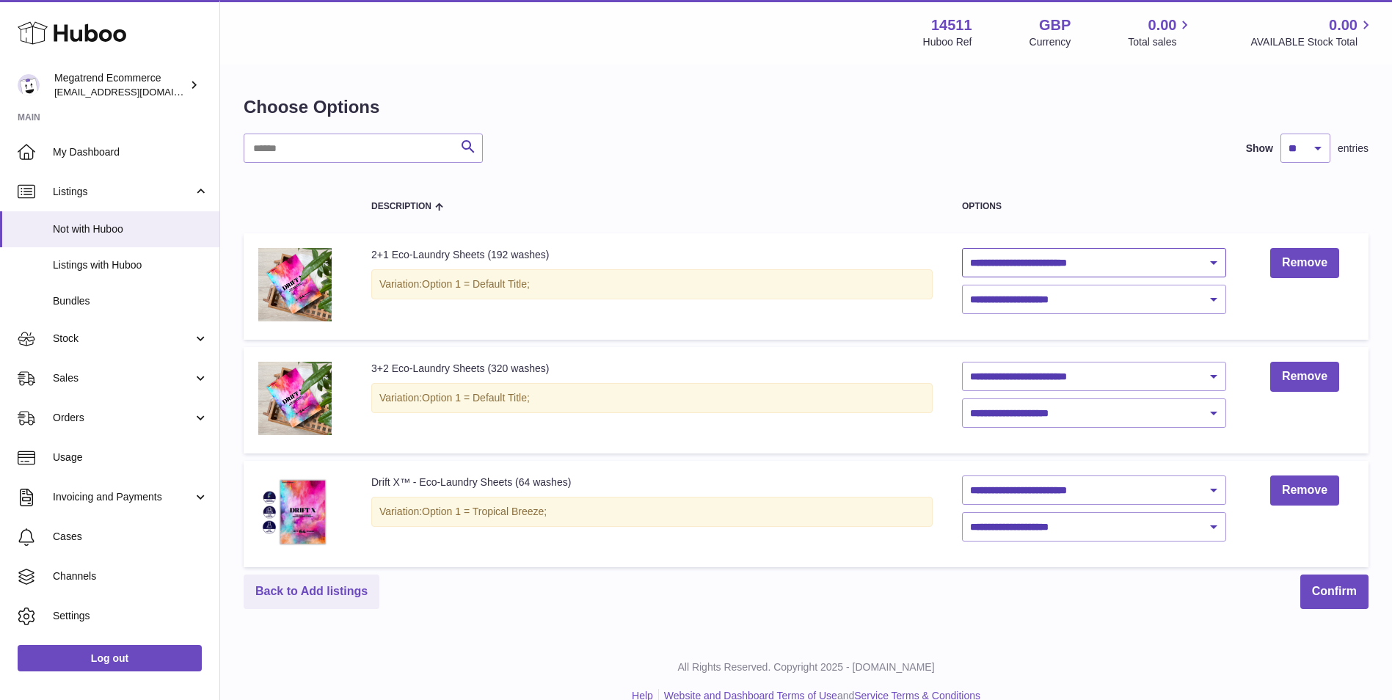
click at [1193, 258] on select "**********" at bounding box center [1094, 262] width 264 height 29
click at [1093, 178] on table "**********" at bounding box center [806, 376] width 1125 height 397
click at [1065, 298] on select "**********" at bounding box center [1094, 299] width 264 height 29
drag, startPoint x: 1241, startPoint y: 599, endPoint x: 1275, endPoint y: 621, distance: 40.5
click at [1241, 599] on div "Back to Add listings Confirm" at bounding box center [806, 591] width 1125 height 34
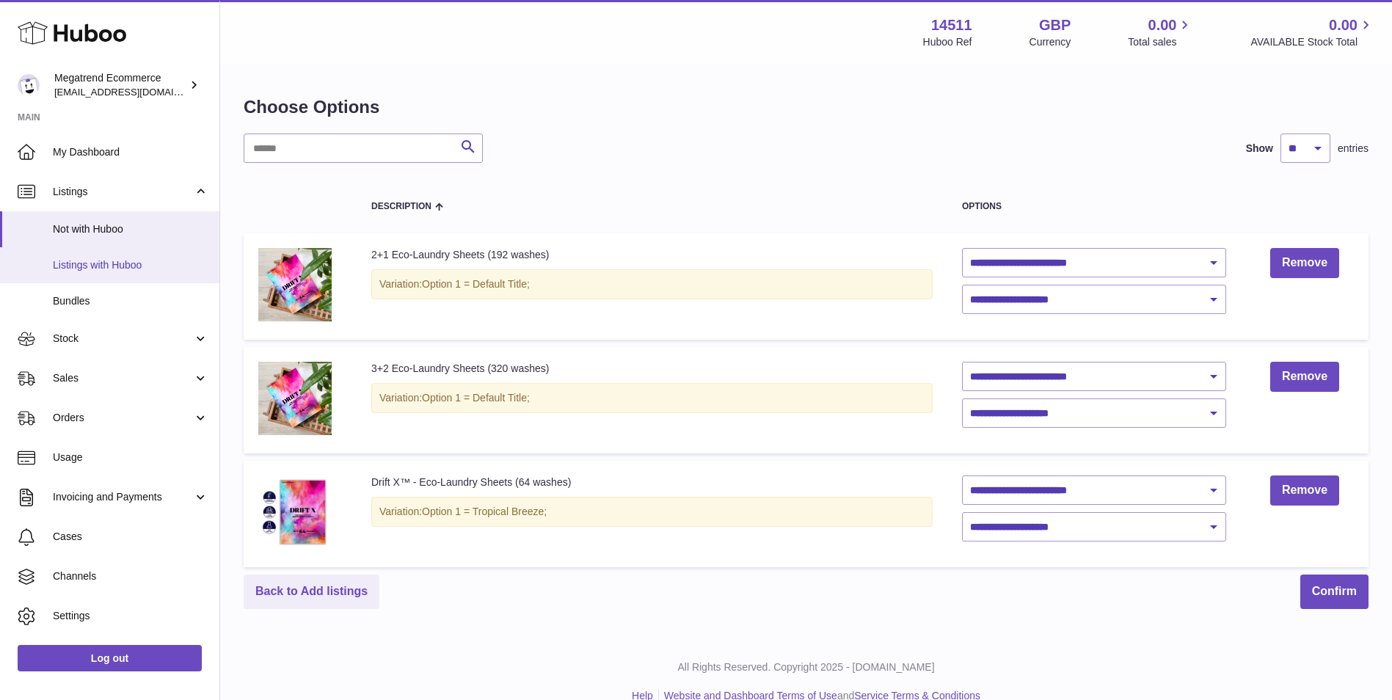
click at [128, 262] on span "Listings with Huboo" at bounding box center [131, 265] width 156 height 14
